Goal: Information Seeking & Learning: Learn about a topic

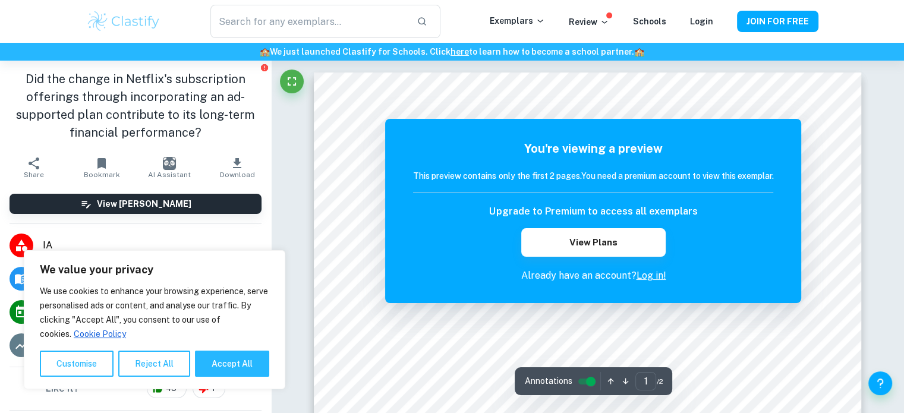
drag, startPoint x: 267, startPoint y: 184, endPoint x: 288, endPoint y: 176, distance: 21.6
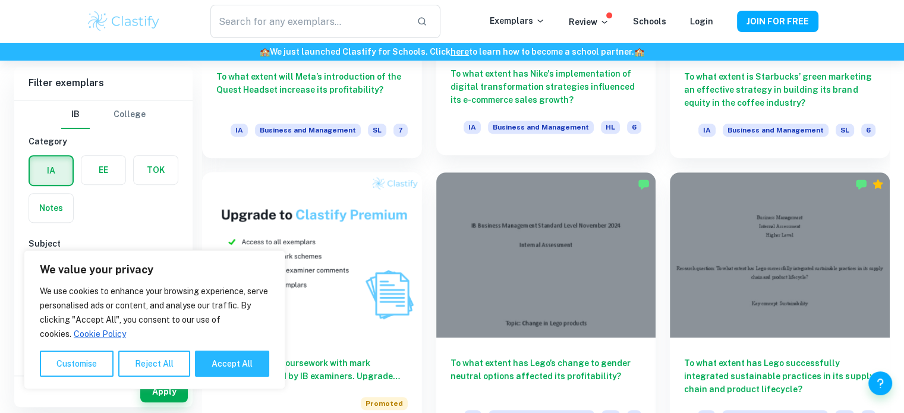
scroll to position [801, 0]
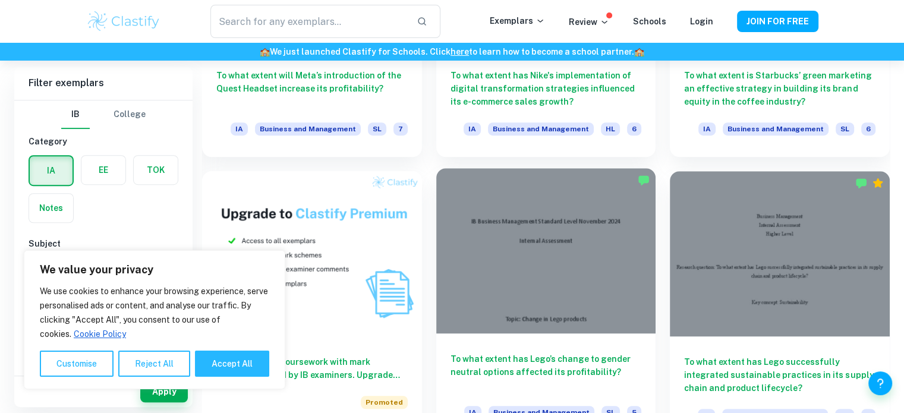
click at [585, 276] on div at bounding box center [546, 250] width 220 height 165
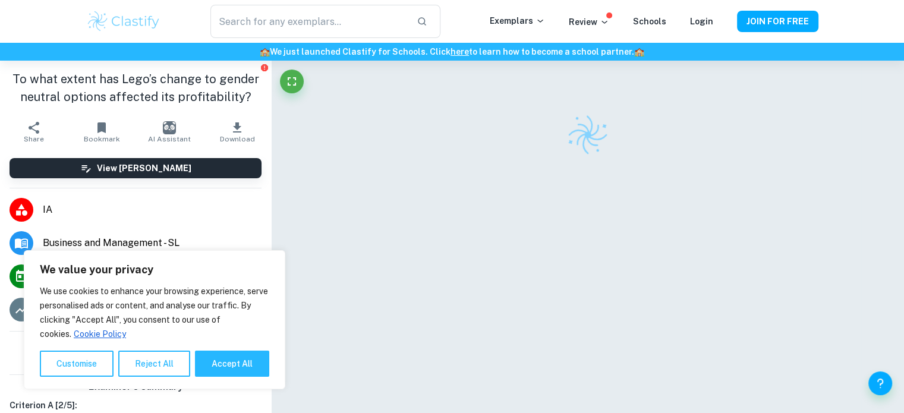
click at [235, 372] on button "Accept All" at bounding box center [232, 364] width 74 height 26
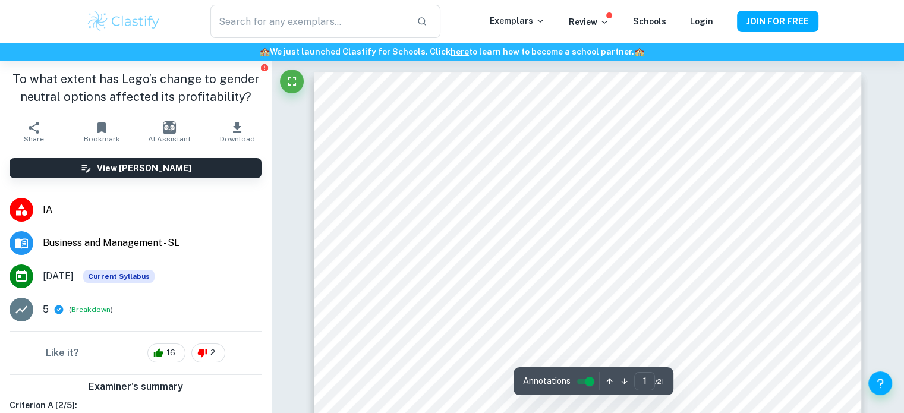
checkbox input "true"
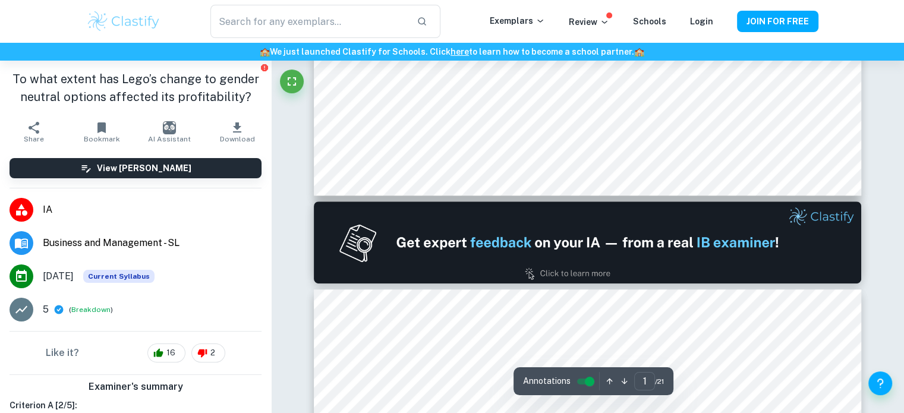
scroll to position [558, 0]
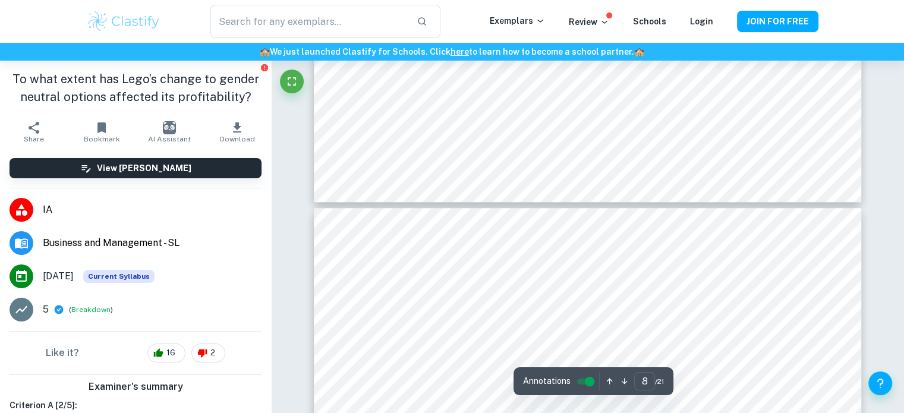
type input "7"
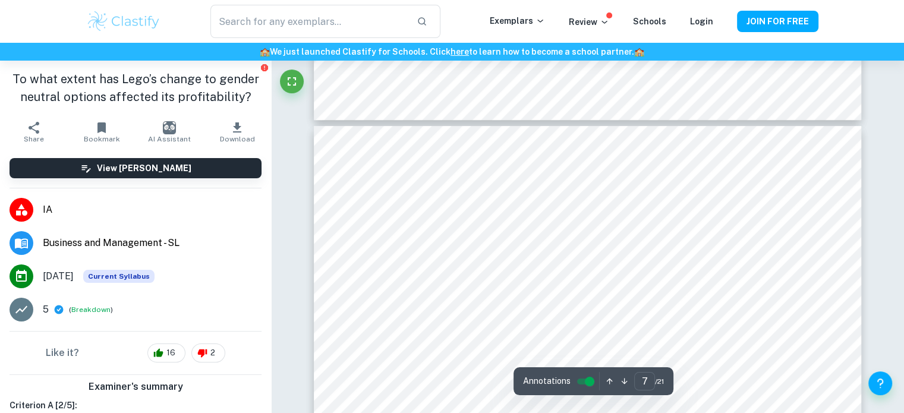
scroll to position [4772, 0]
